Goal: Task Accomplishment & Management: Manage account settings

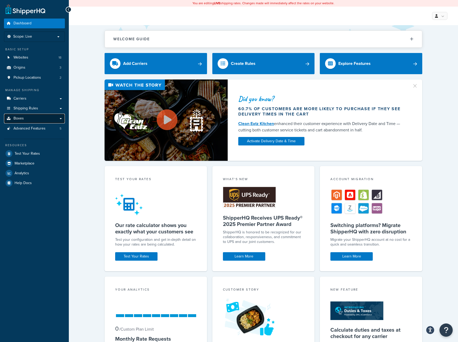
click at [46, 121] on link "Boxes" at bounding box center [34, 119] width 61 height 10
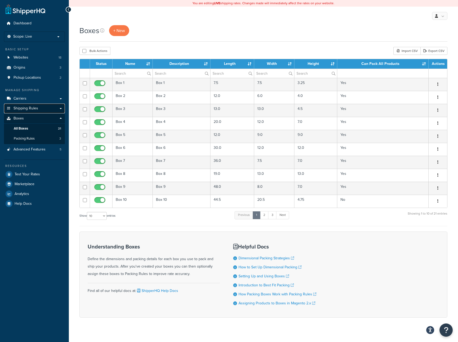
click at [38, 109] on link "Shipping Rules" at bounding box center [34, 108] width 61 height 10
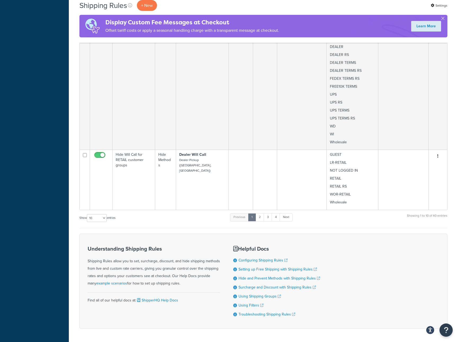
scroll to position [952, 0]
click at [105, 213] on select "10 15 25 50 100 1000" at bounding box center [97, 217] width 20 height 8
select select "100"
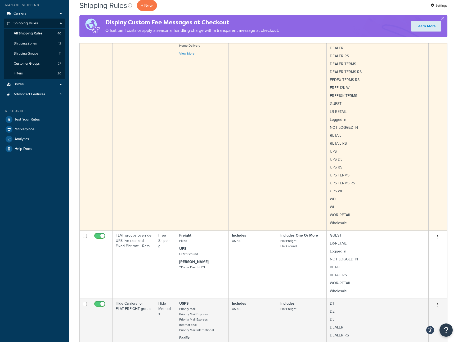
scroll to position [0, 0]
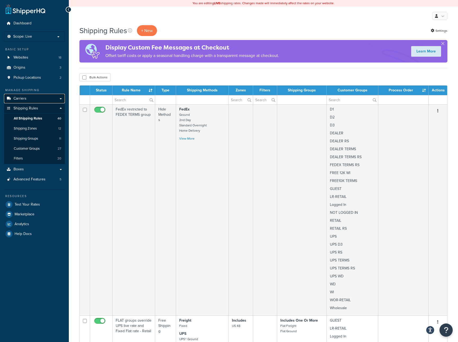
click at [57, 98] on link "Carriers" at bounding box center [34, 99] width 61 height 10
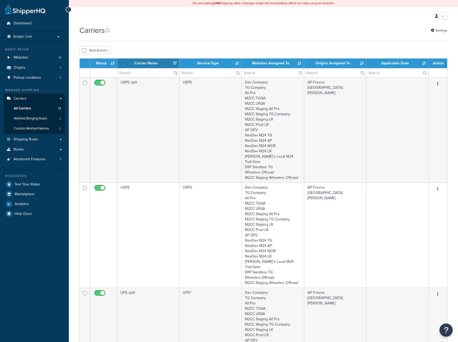
select select "15"
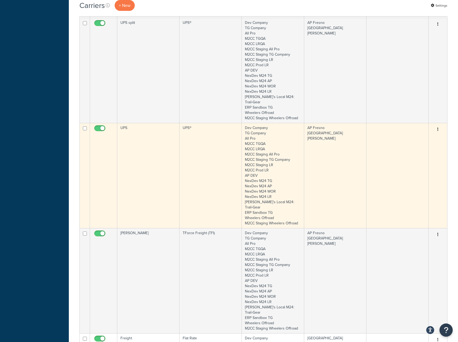
scroll to position [272, 0]
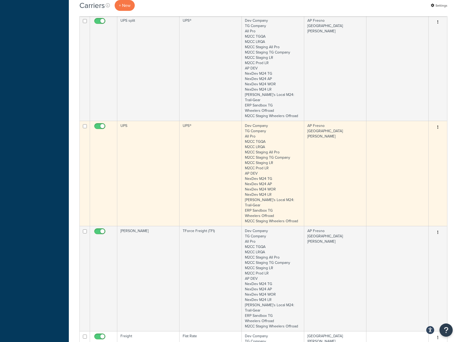
click at [199, 150] on td "UPS®" at bounding box center [210, 173] width 62 height 105
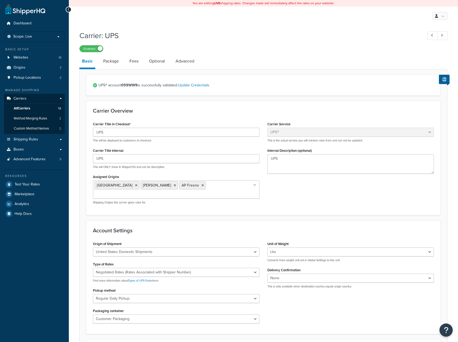
select select "ups"
click at [37, 35] on p "Scope: Live" at bounding box center [34, 36] width 56 height 4
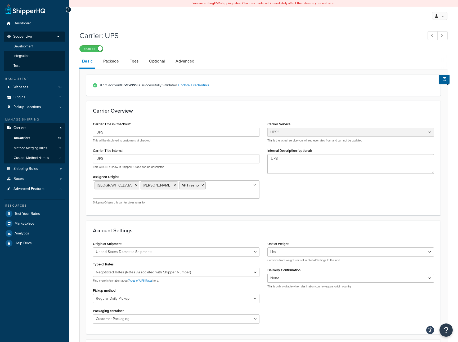
click at [29, 48] on span "Development" at bounding box center [23, 46] width 20 height 4
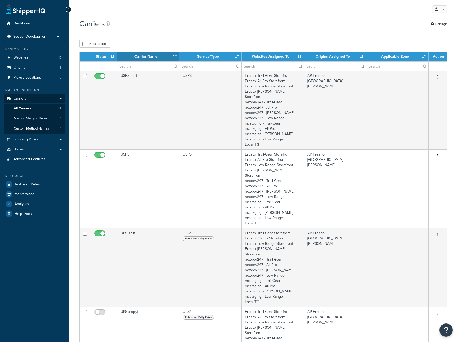
select select "15"
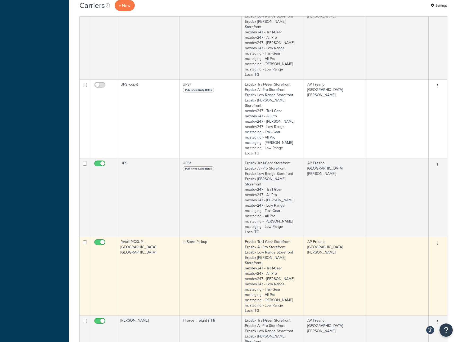
scroll to position [252, 0]
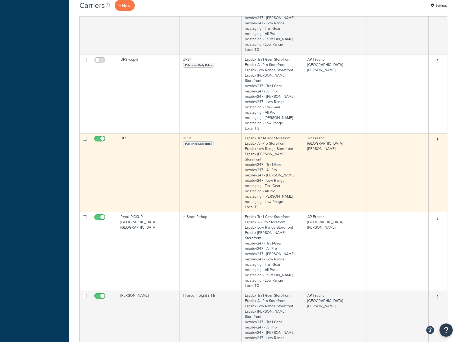
click at [148, 164] on td "UPS" at bounding box center [148, 172] width 62 height 79
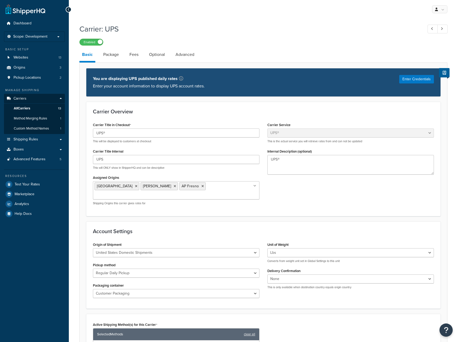
select select "ups"
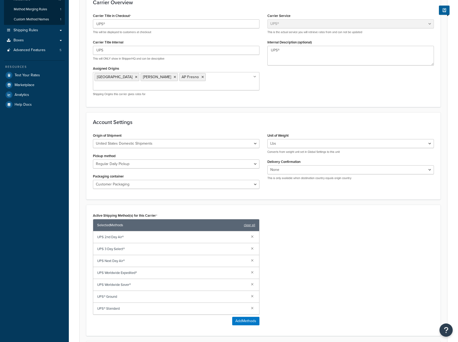
scroll to position [205, 0]
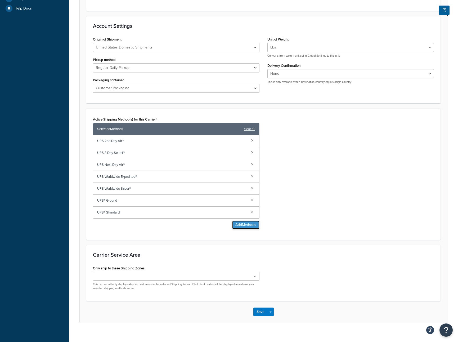
click at [245, 220] on button "Add Methods" at bounding box center [245, 224] width 27 height 8
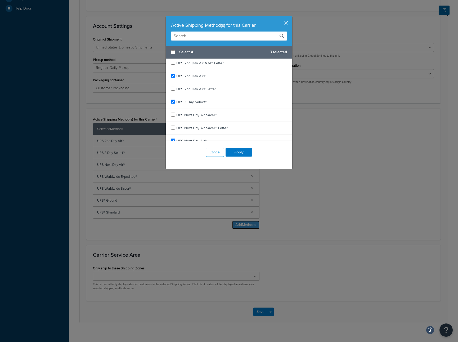
scroll to position [0, 0]
click at [191, 39] on input "text" at bounding box center [229, 35] width 116 height 9
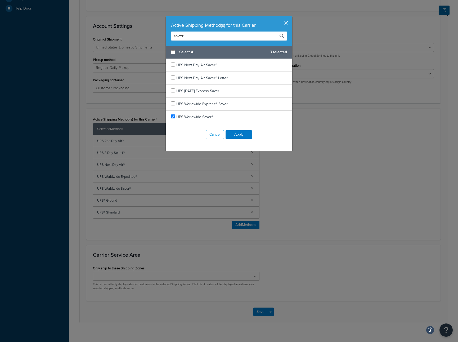
type input "saver"
click at [291, 17] on button "button" at bounding box center [291, 16] width 1 height 1
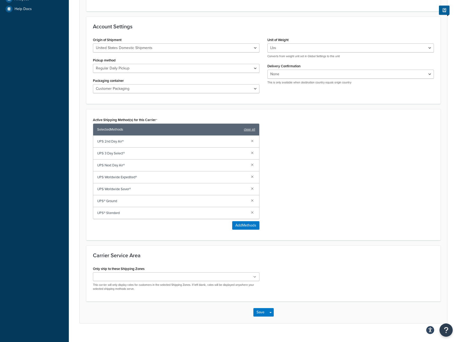
scroll to position [205, 0]
click at [249, 220] on button "Add Methods" at bounding box center [245, 224] width 27 height 8
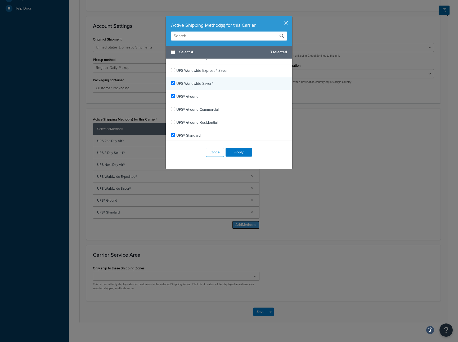
scroll to position [306, 0]
click at [186, 36] on input "text" at bounding box center [229, 35] width 116 height 9
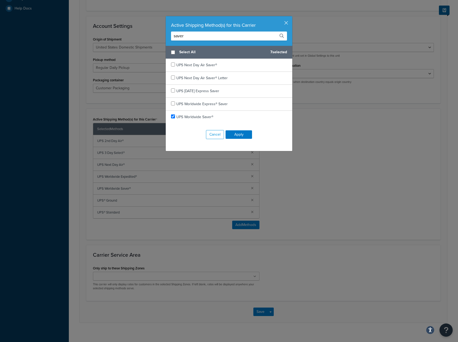
drag, startPoint x: 196, startPoint y: 35, endPoint x: 169, endPoint y: 37, distance: 27.9
click at [169, 37] on div "Active Shipping Method(s) for this Carrier saver" at bounding box center [229, 31] width 127 height 30
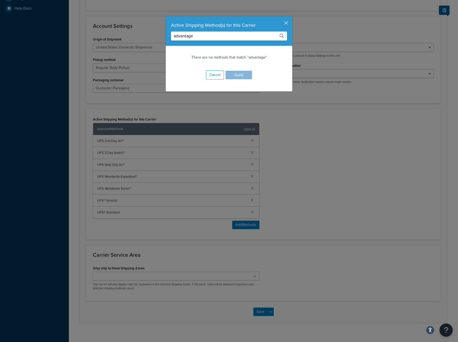
type input "advantage"
click at [196, 36] on input "advantage" at bounding box center [229, 35] width 116 height 9
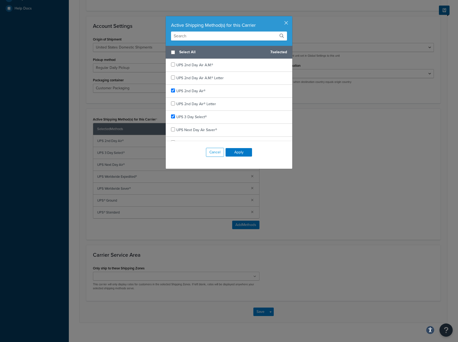
click at [196, 36] on input "text" at bounding box center [229, 35] width 116 height 9
type input "f"
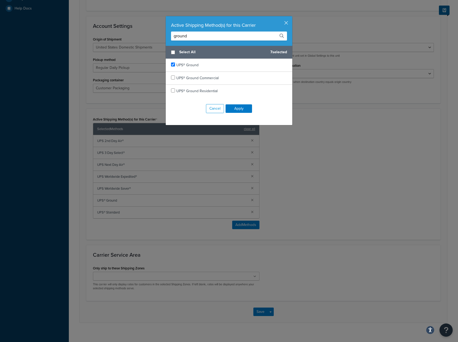
click at [175, 37] on input "ground" at bounding box center [229, 35] width 116 height 9
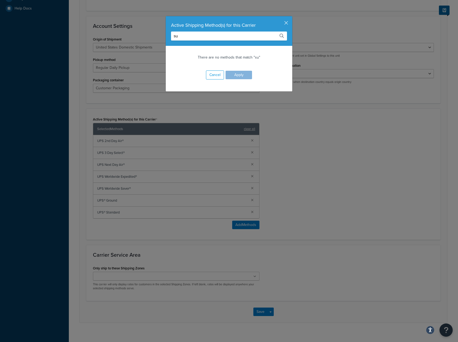
type input "s"
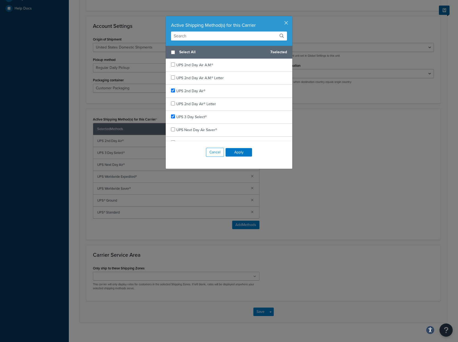
click at [60, 40] on div "Active Shipping Method(s) for this Carrier Select All 7 selected UPS 2nd Day Ai…" at bounding box center [229, 171] width 458 height 342
click at [291, 17] on button "button" at bounding box center [291, 16] width 1 height 1
